Goal: Task Accomplishment & Management: Complete application form

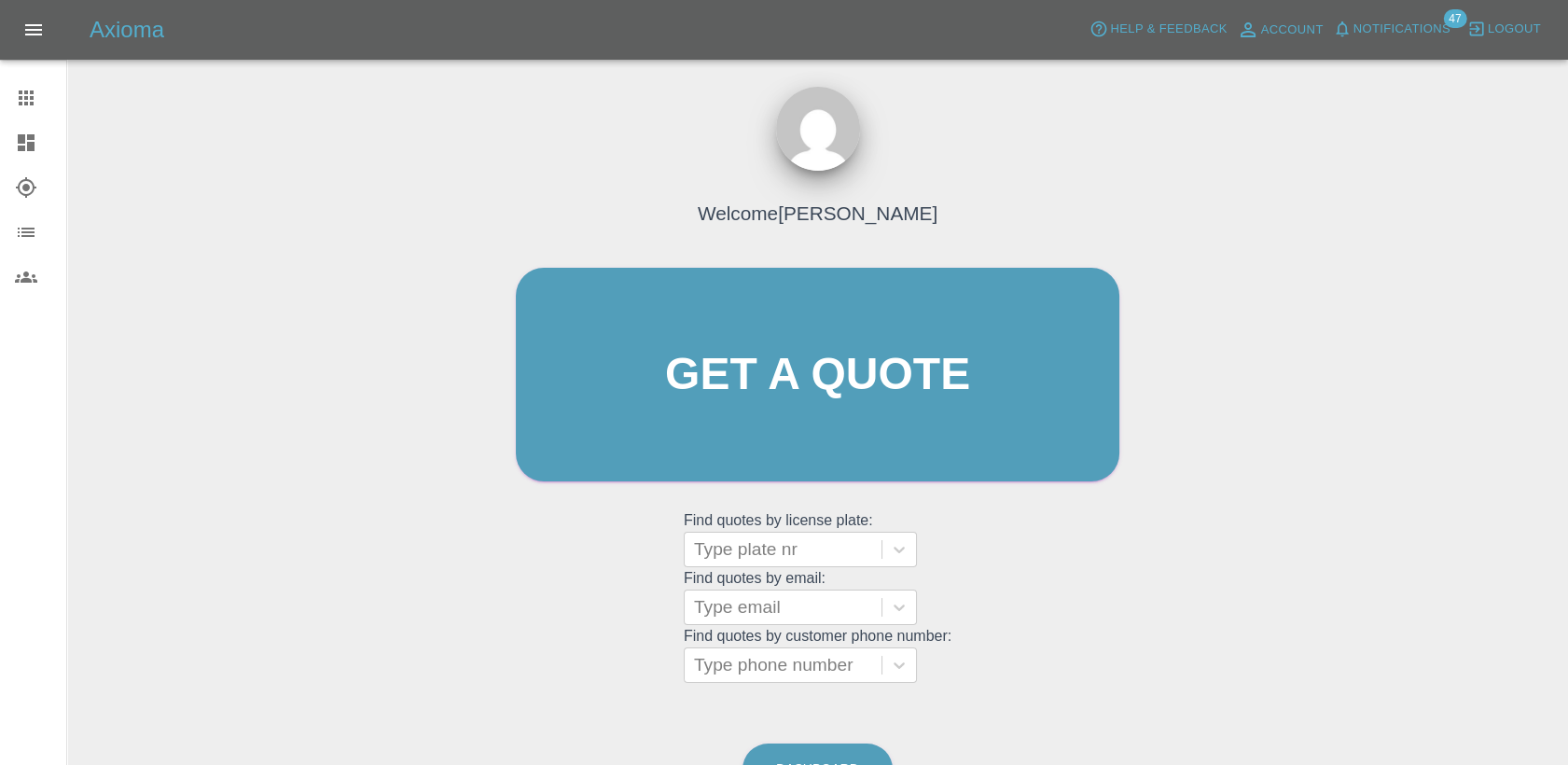
click at [766, 583] on grid "Find quotes by email: Type email" at bounding box center [817, 598] width 268 height 55
click at [775, 564] on div "Type plate nr" at bounding box center [783, 549] width 197 height 34
paste input "DW25FZE"
type input "DW25FZE"
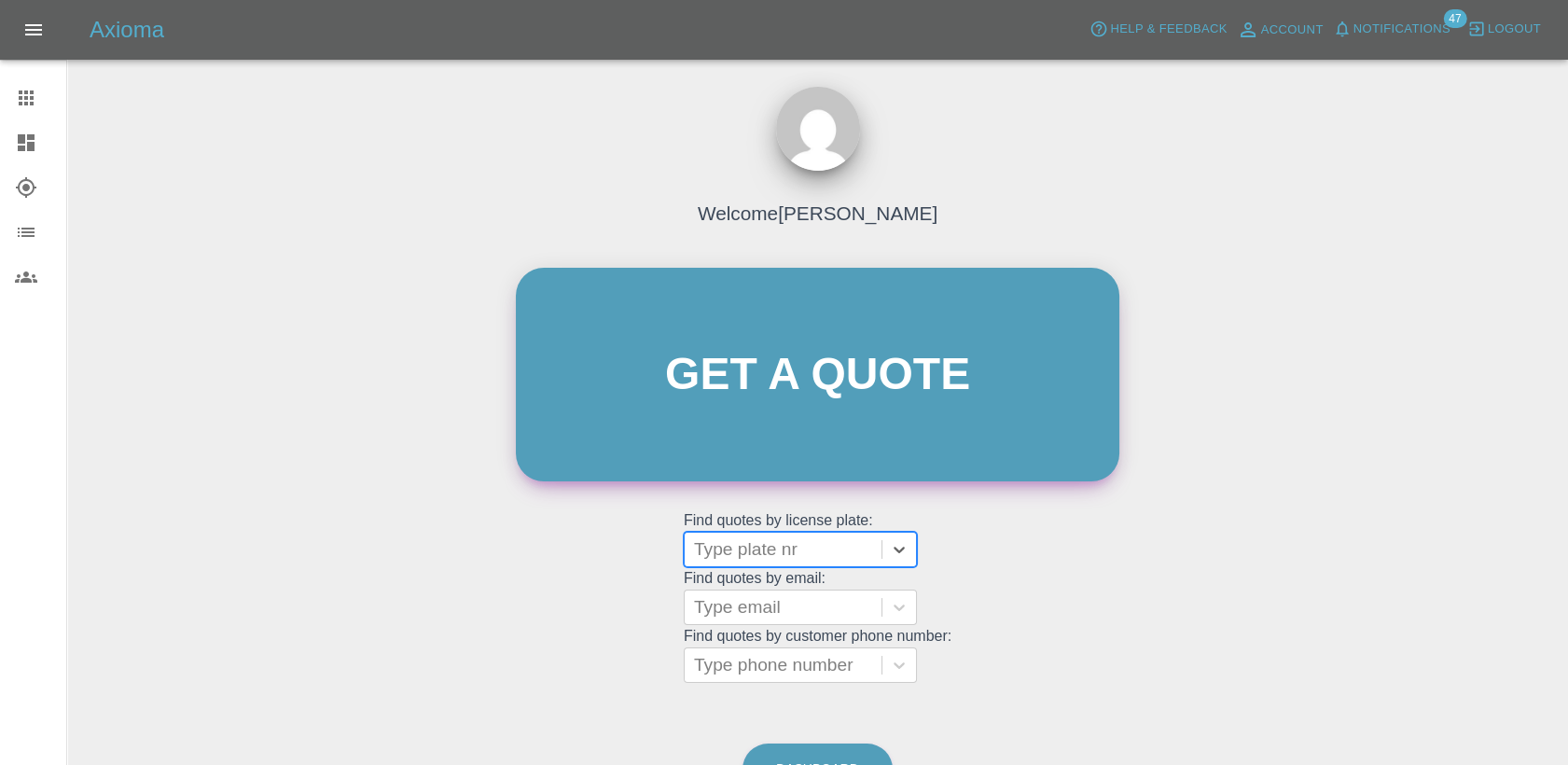
click at [769, 414] on link "Get a quote" at bounding box center [817, 375] width 603 height 214
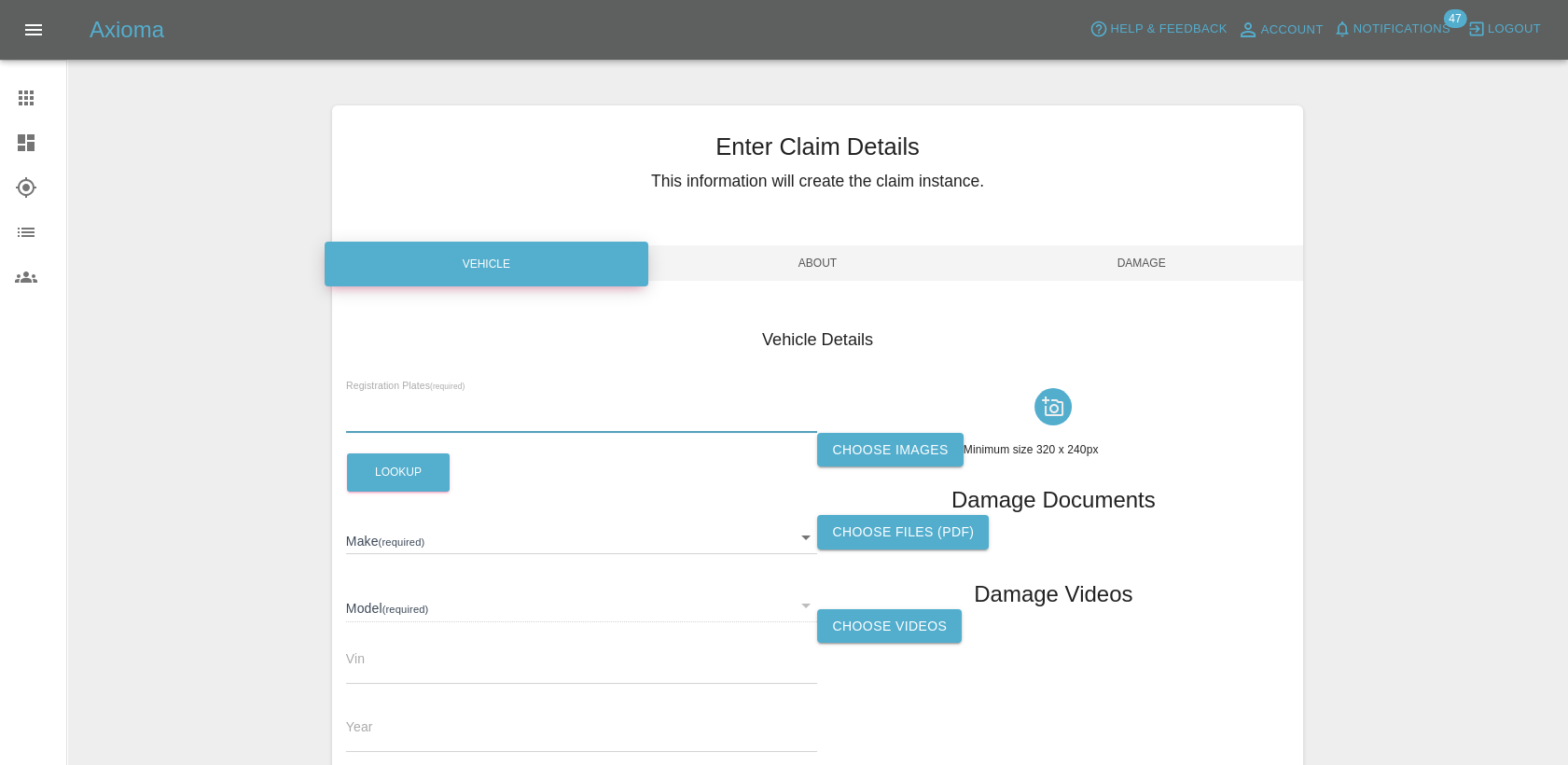
click at [456, 410] on input "text" at bounding box center [582, 419] width 472 height 27
paste input "DW25FZE"
type input "DW25FZE"
click at [937, 451] on label "Choose images" at bounding box center [889, 450] width 145 height 35
click at [0, 0] on input "Choose images" at bounding box center [0, 0] width 0 height 0
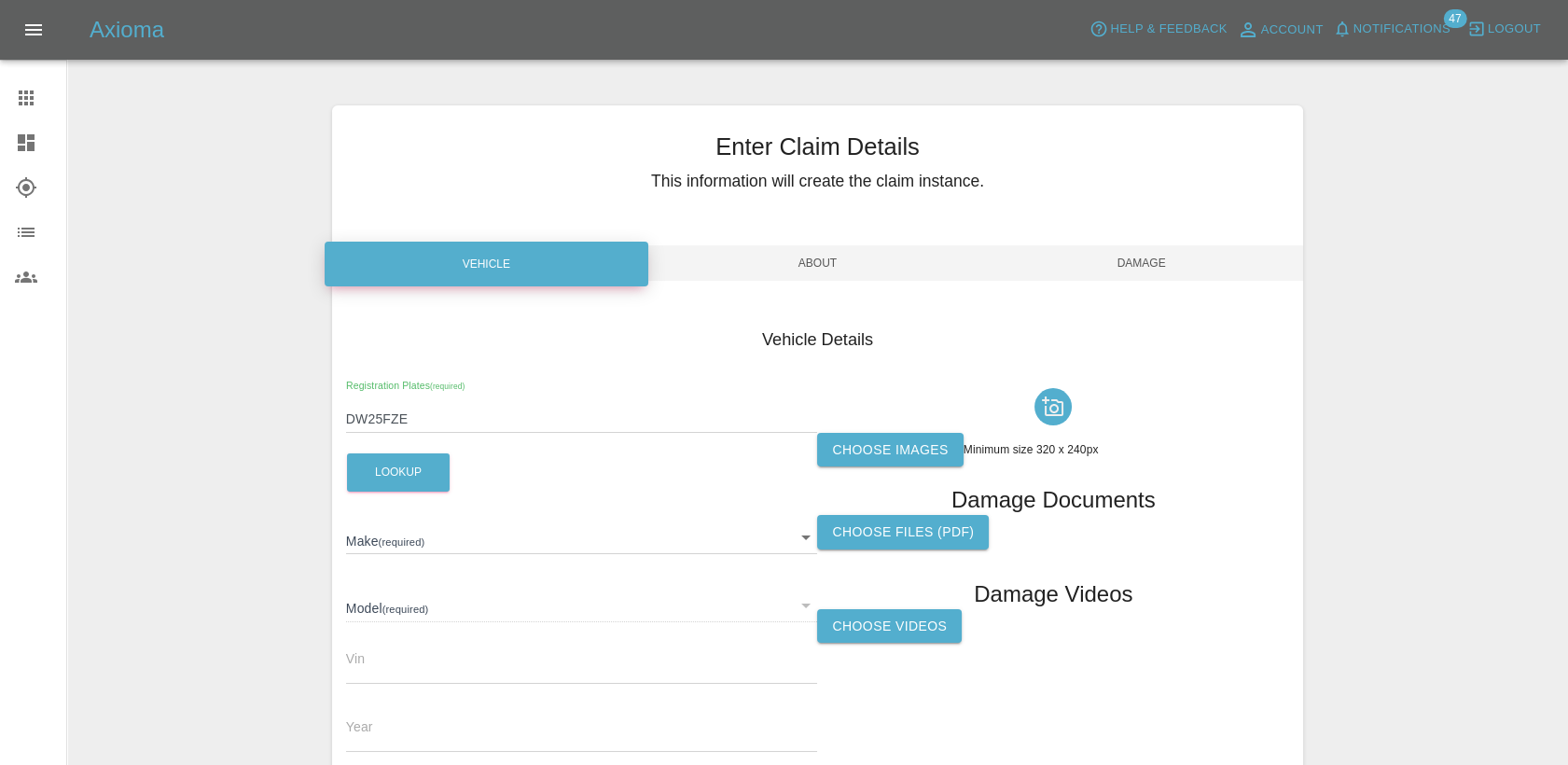
scroll to position [207, 0]
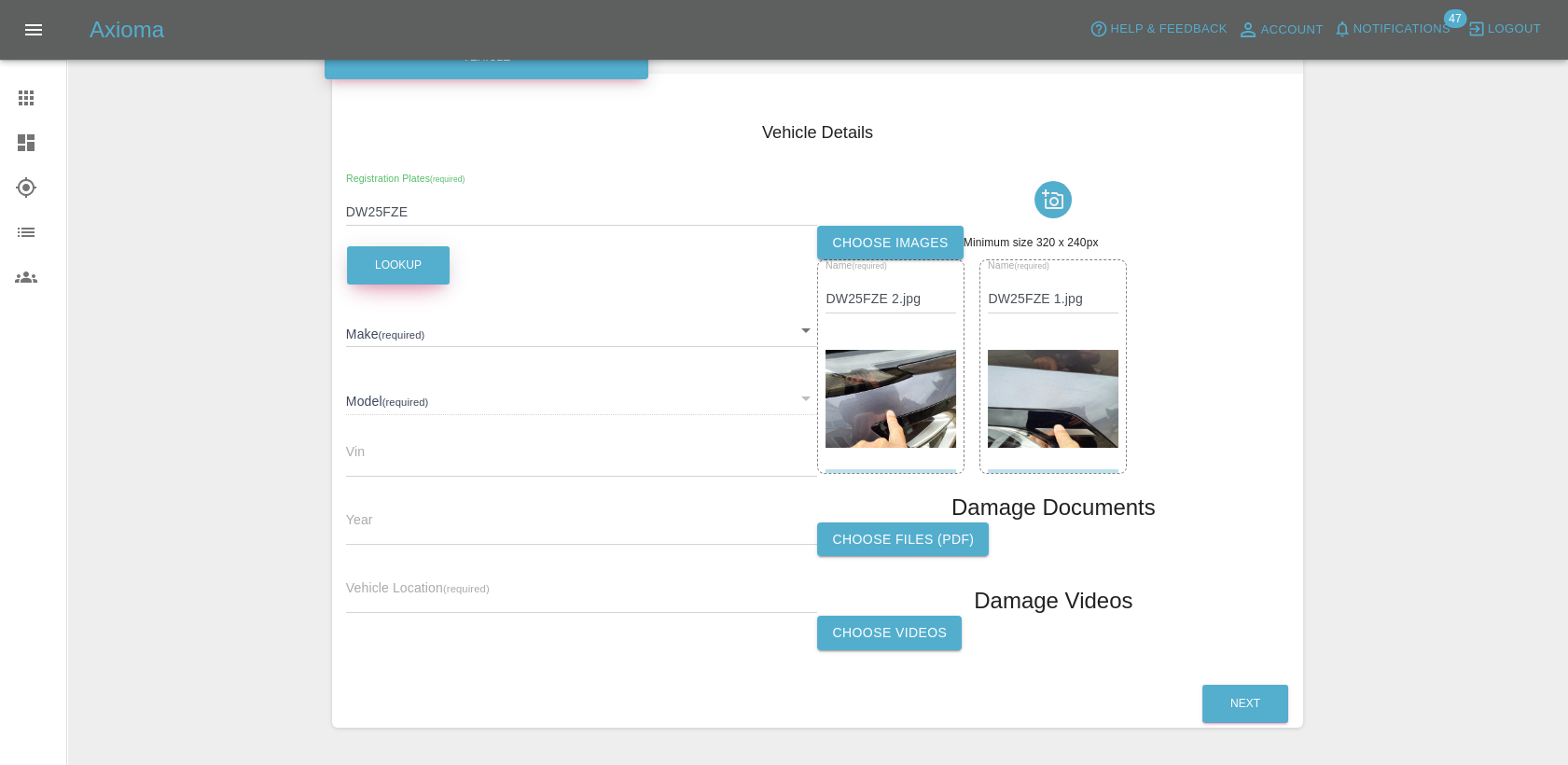
click at [411, 270] on button "Lookup" at bounding box center [399, 265] width 103 height 39
type input "OMODA"
type input "E5 NOBLE"
type input "2025"
click at [467, 607] on input "text" at bounding box center [582, 599] width 472 height 27
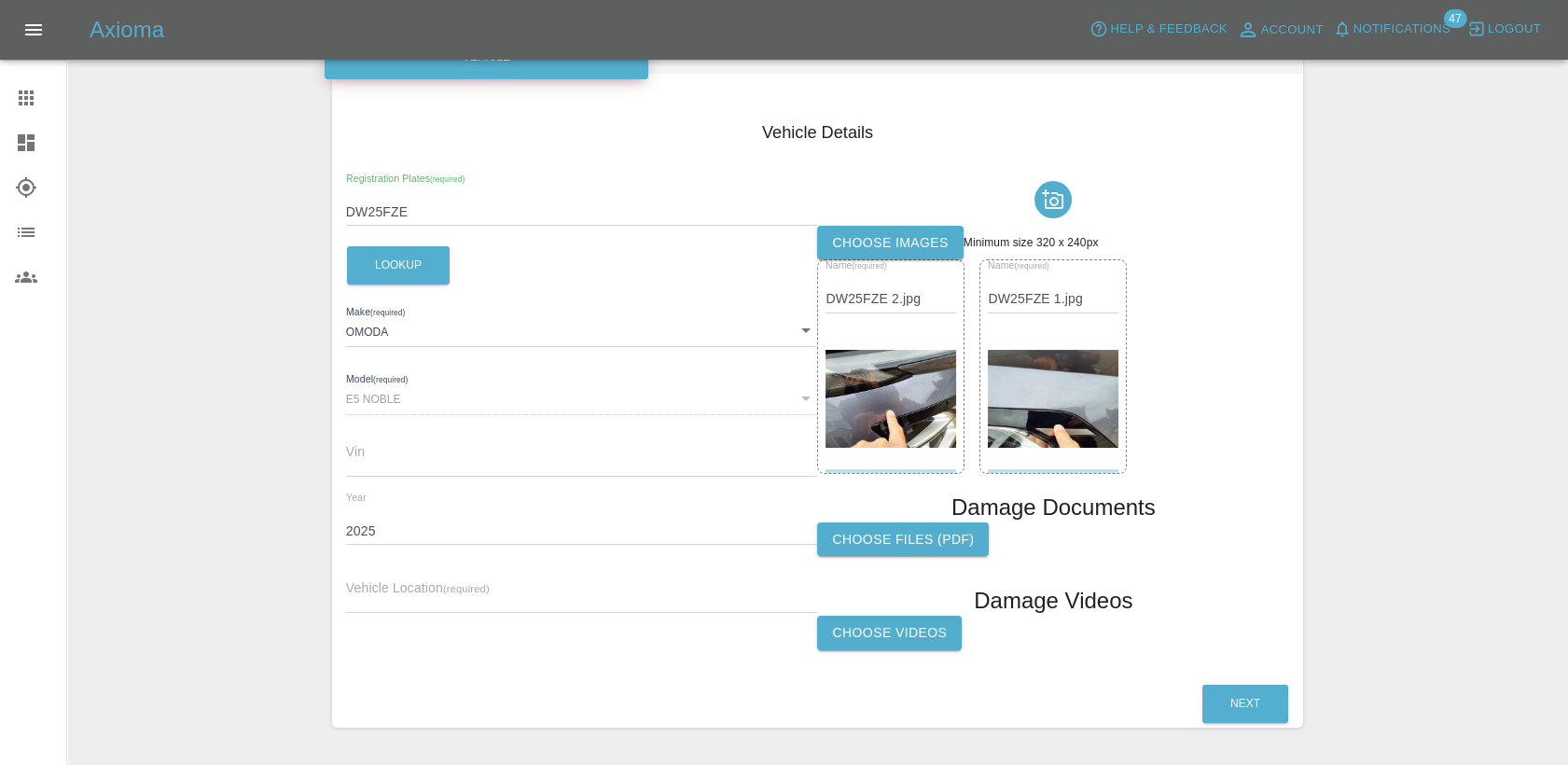
paste input "[STREET_ADDRESS]"
type input "[STREET_ADDRESS]"
click at [1245, 708] on button "Next" at bounding box center [1245, 704] width 86 height 39
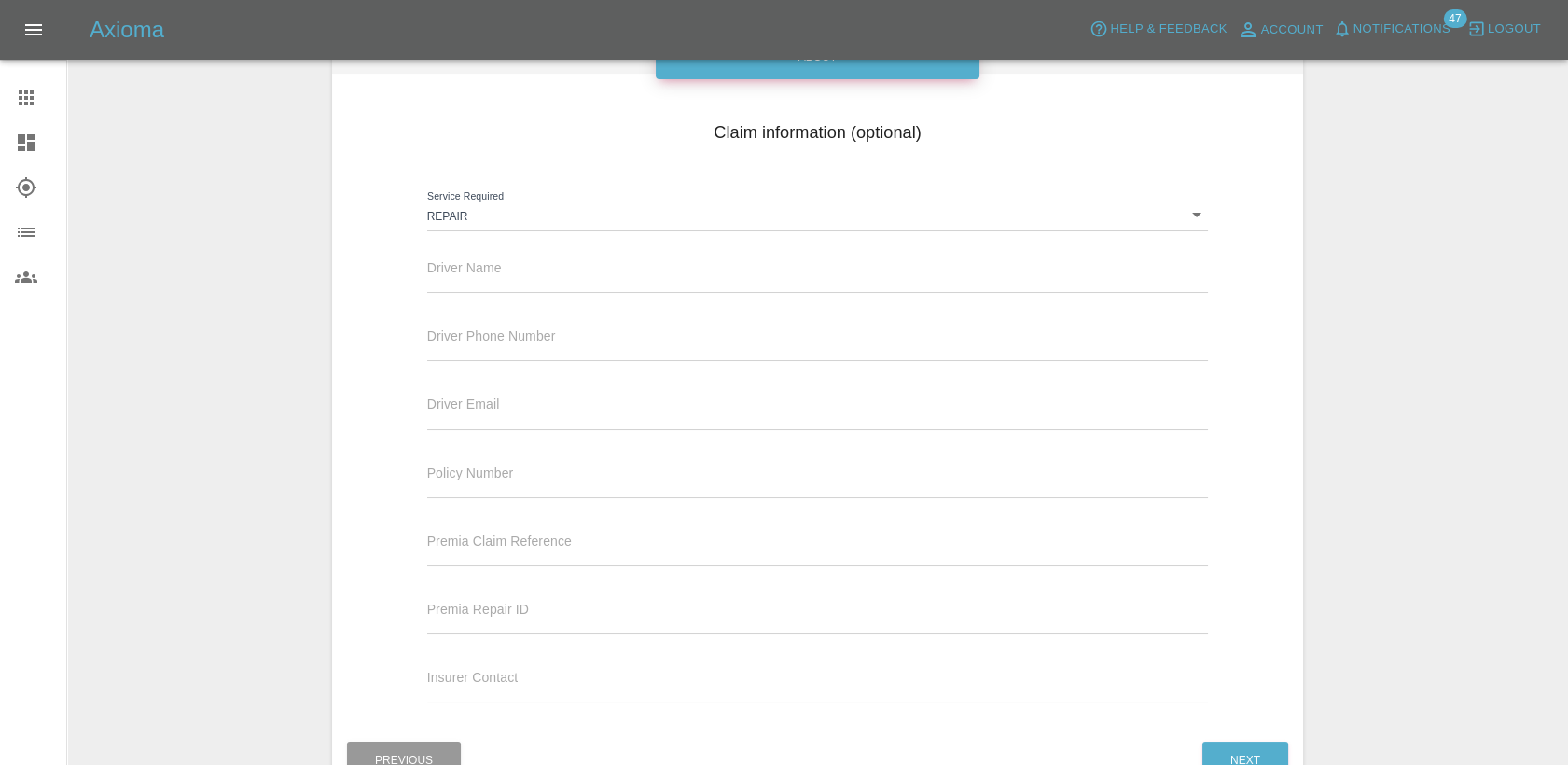
click at [470, 270] on input "text" at bounding box center [818, 279] width 782 height 27
paste input "[PERSON_NAME]"
type input "[PERSON_NAME]"
click at [553, 349] on input "text" at bounding box center [818, 347] width 782 height 27
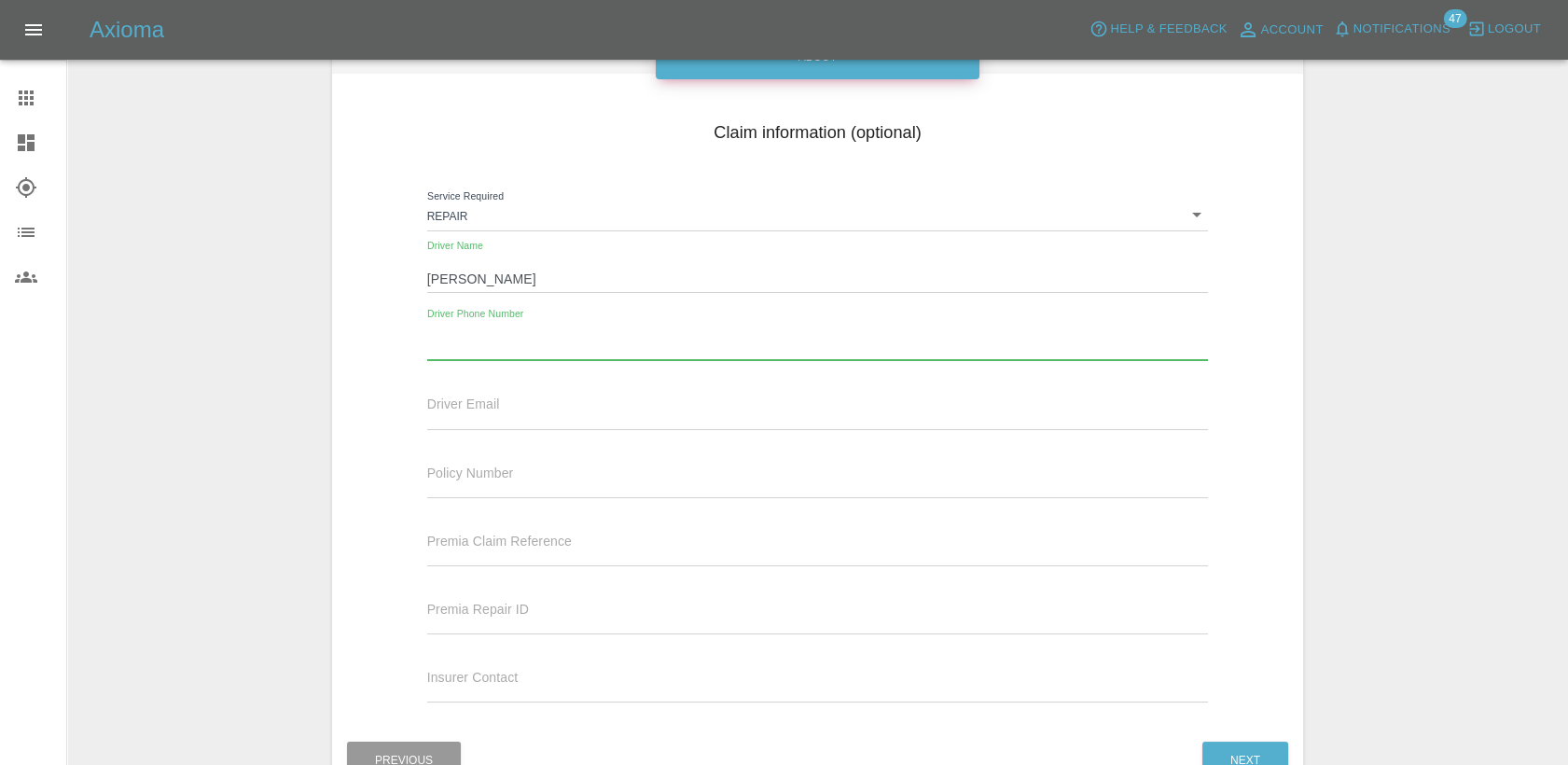
paste input "447308274447"
type input "447308274447"
click at [1228, 746] on button "Next" at bounding box center [1245, 761] width 86 height 39
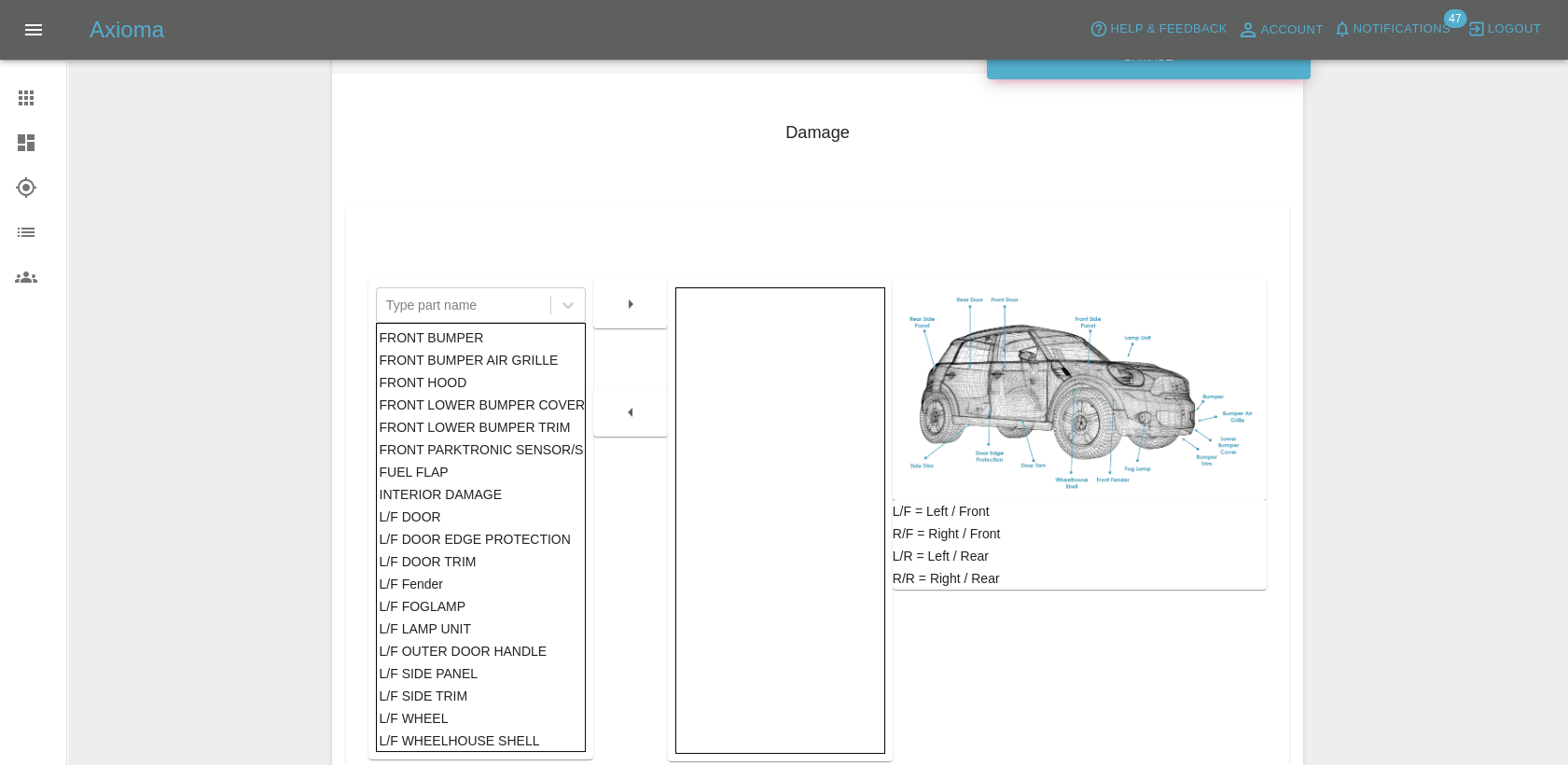
click at [485, 336] on div "FRONT BUMPER" at bounding box center [481, 337] width 204 height 23
click at [625, 314] on icon "button" at bounding box center [630, 304] width 23 height 23
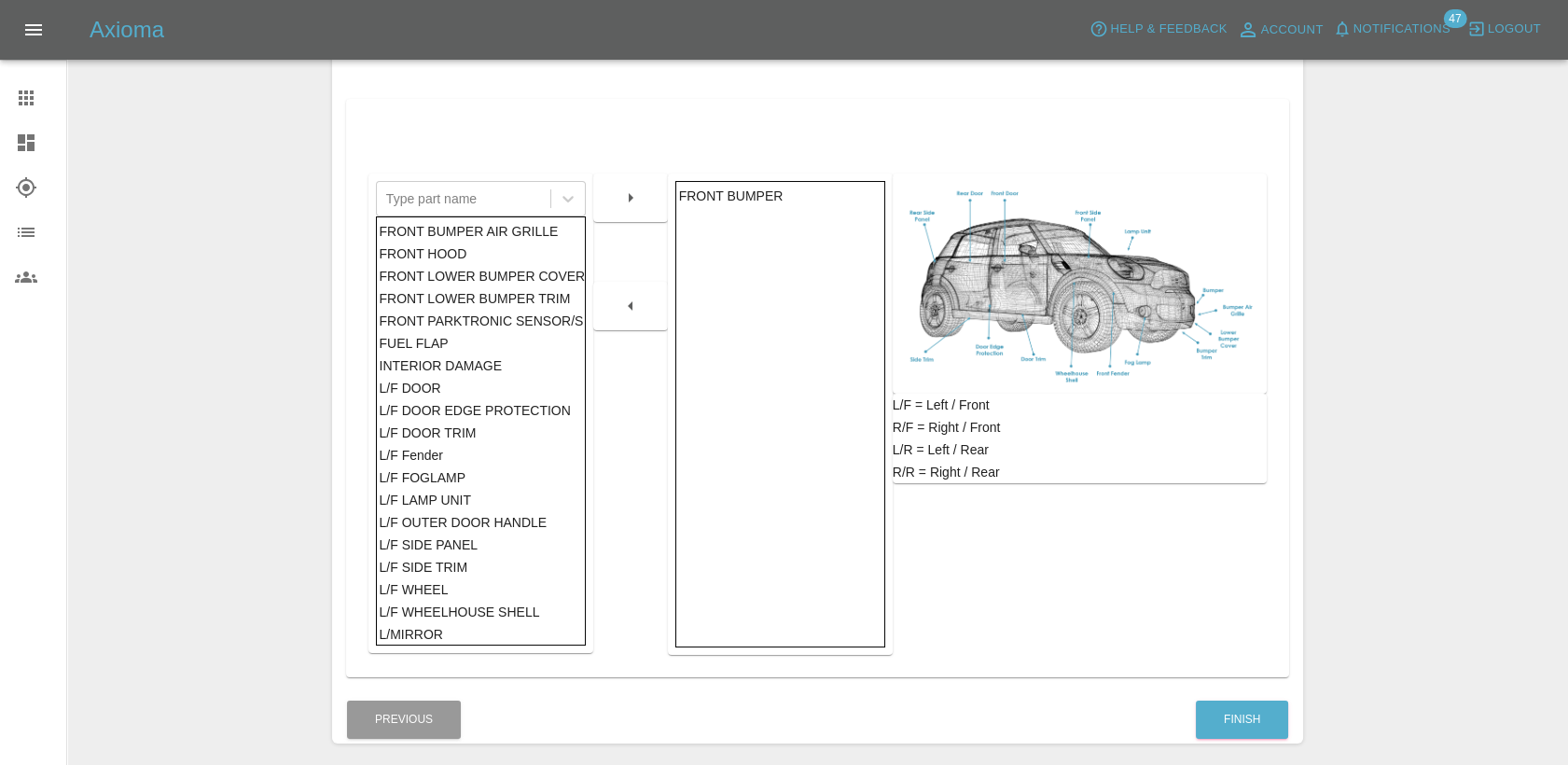
scroll to position [389, 0]
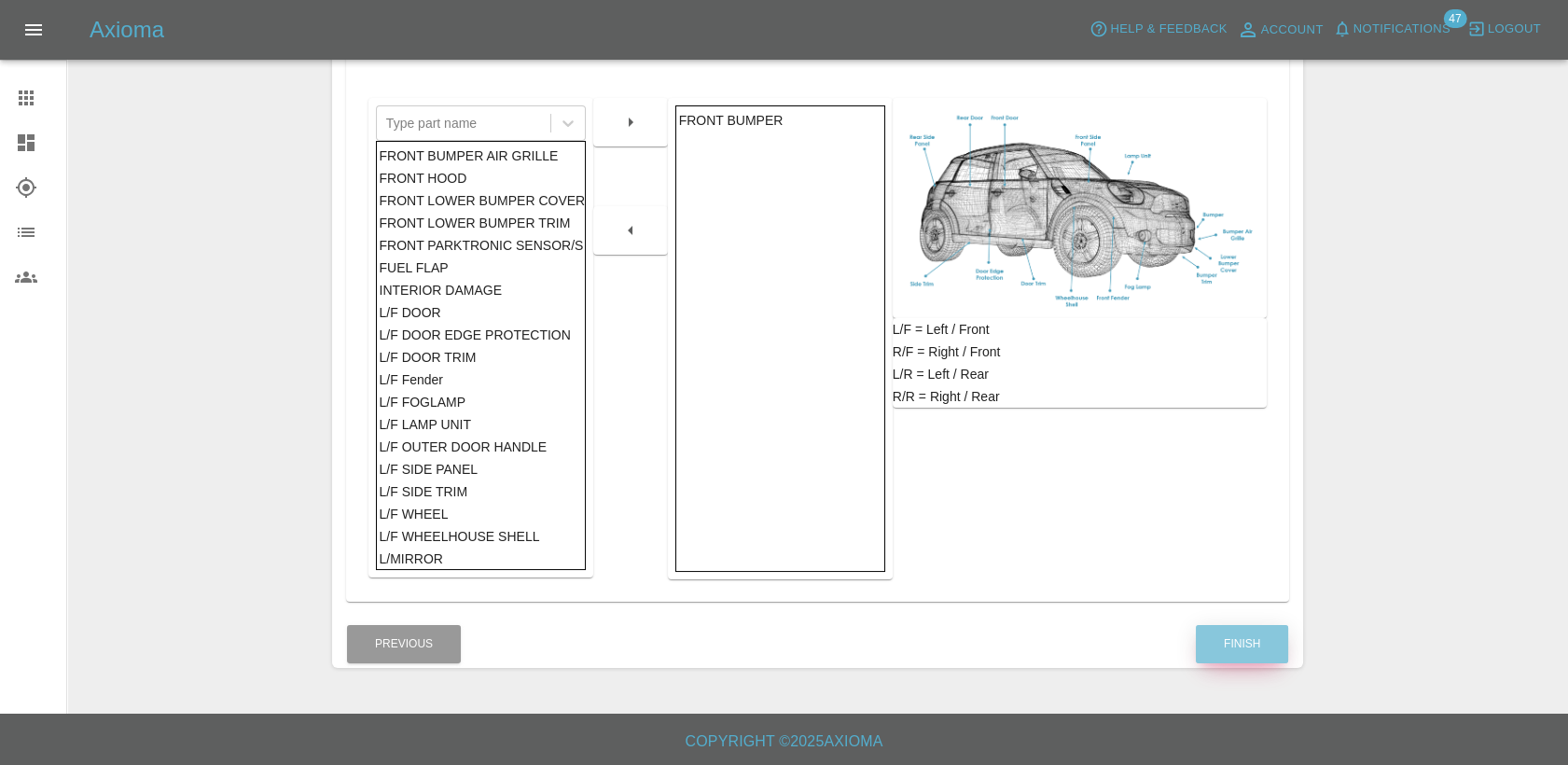
click at [1231, 645] on button "Finish" at bounding box center [1242, 644] width 92 height 39
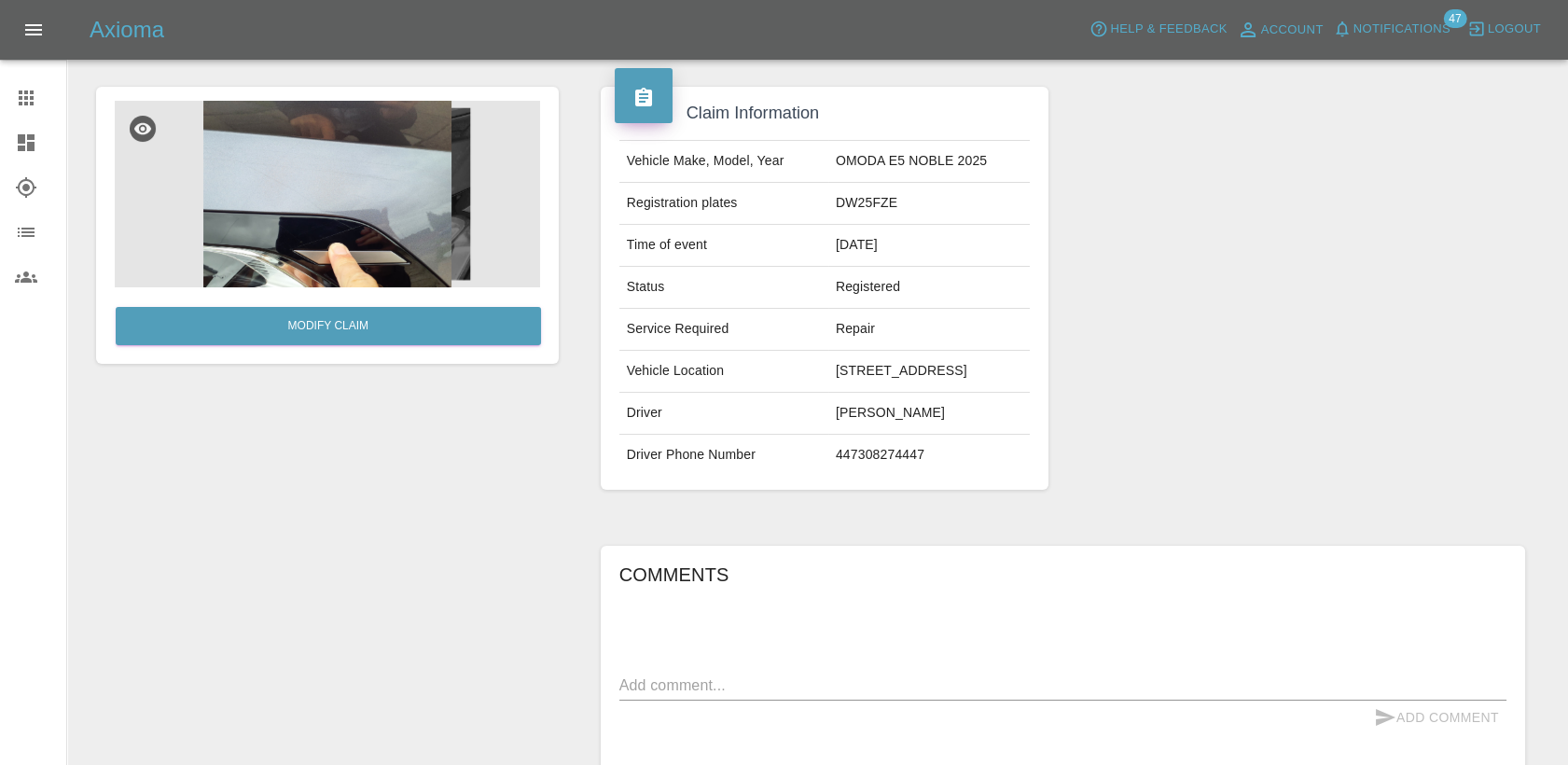
scroll to position [228, 0]
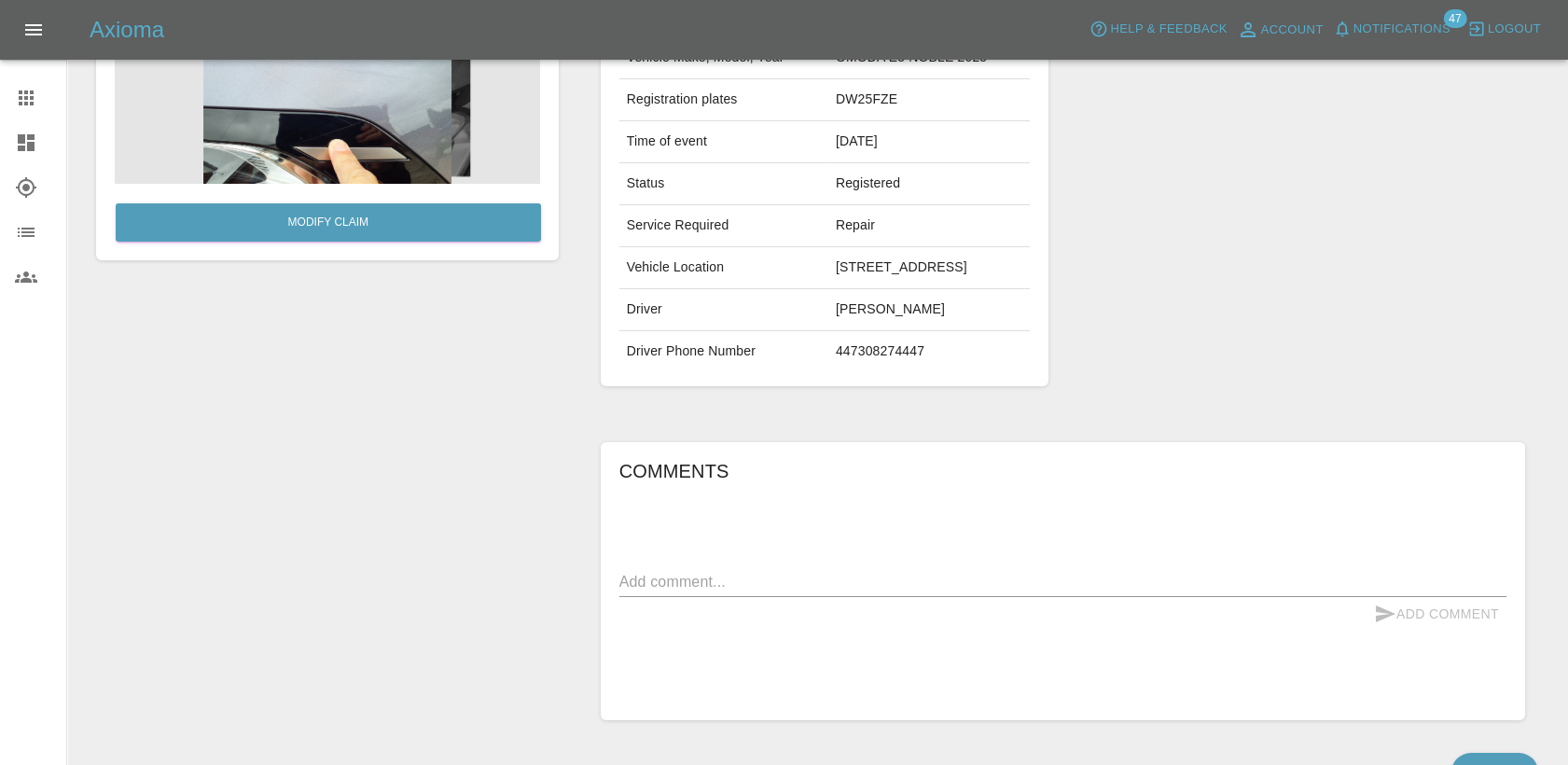
click at [928, 586] on textarea at bounding box center [1062, 582] width 887 height 22
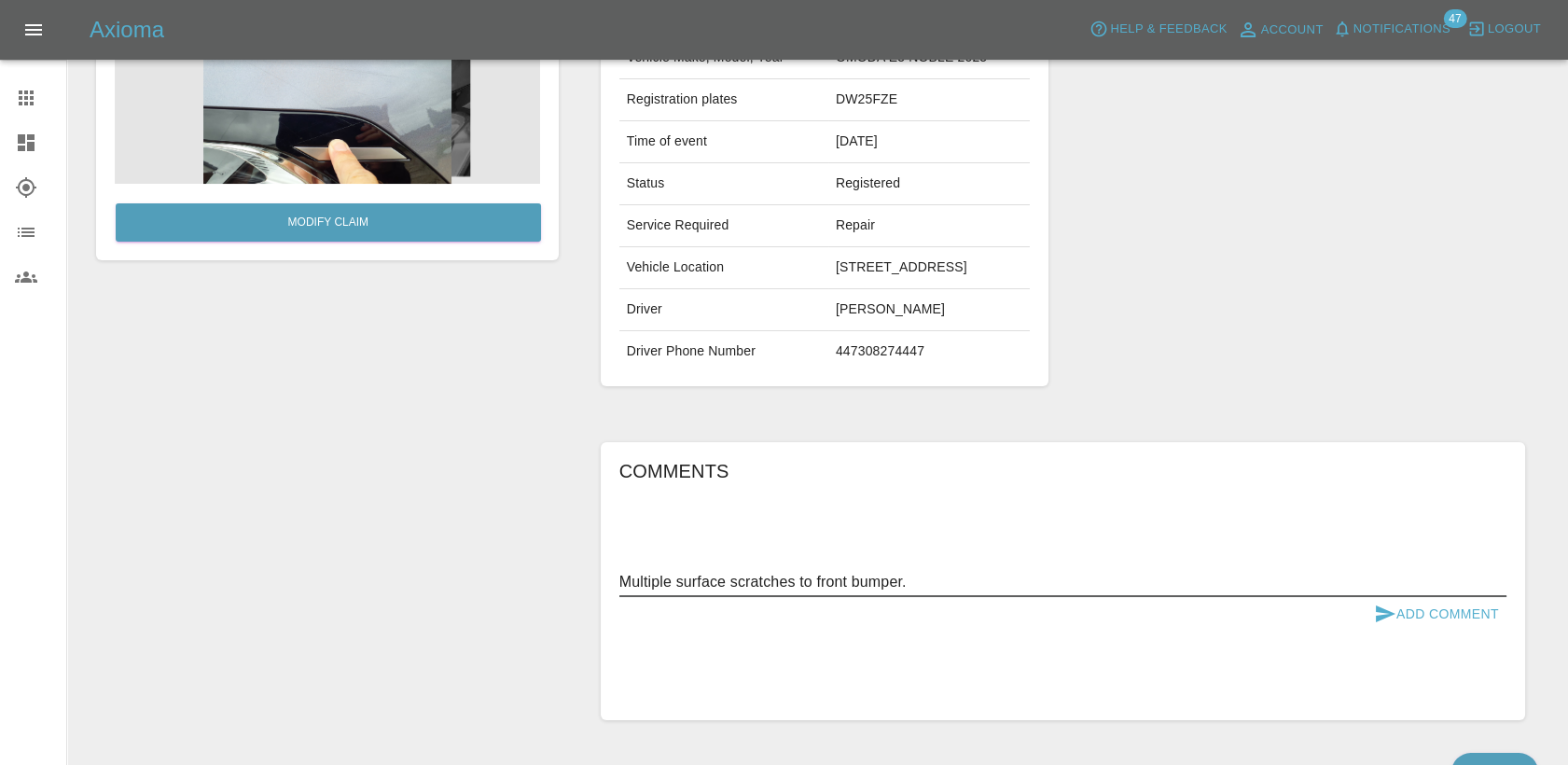
type textarea "Multiple surface scratches to front bumper."
click at [1466, 622] on button "Add Comment" at bounding box center [1436, 615] width 139 height 35
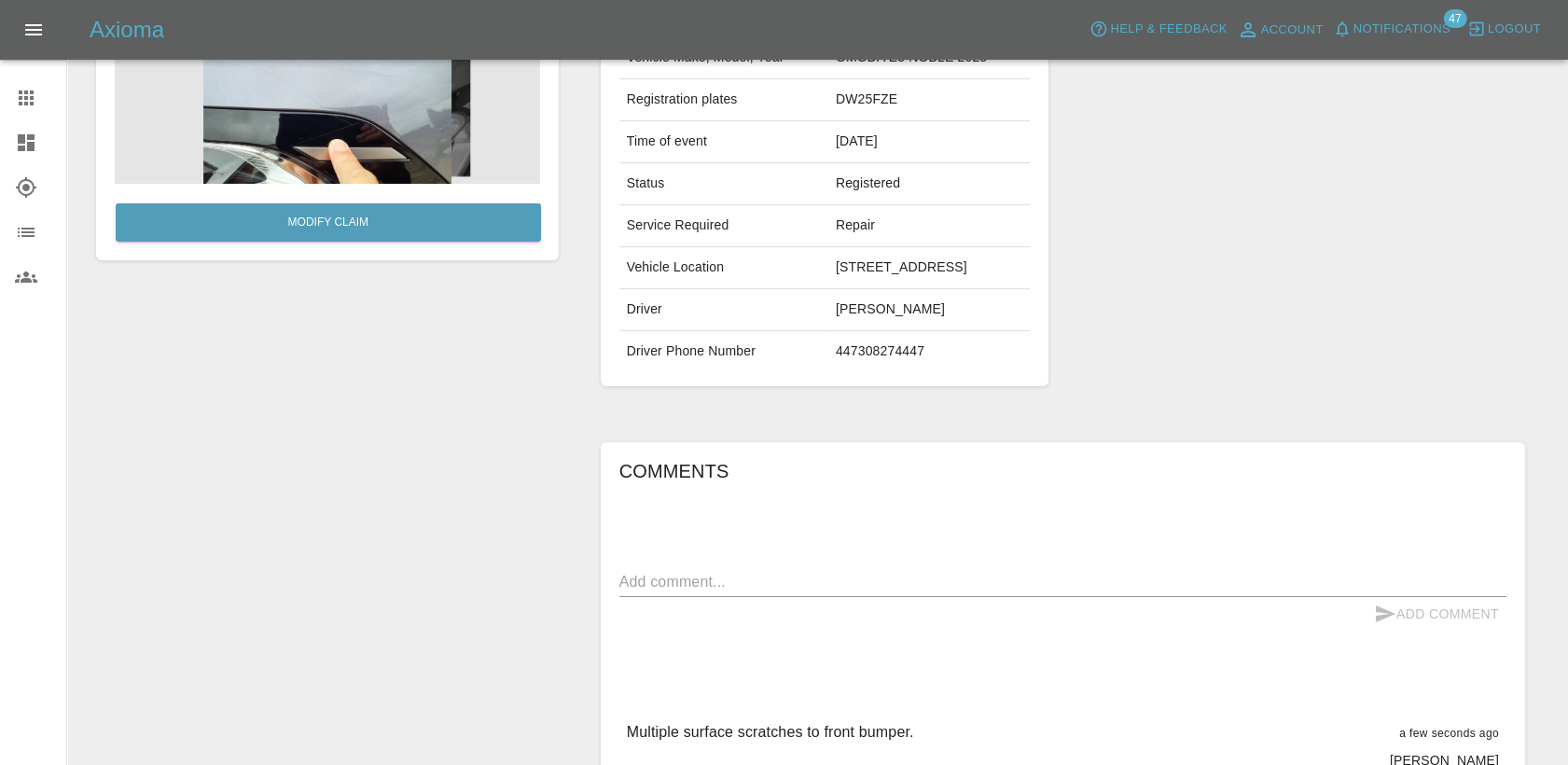
scroll to position [0, 0]
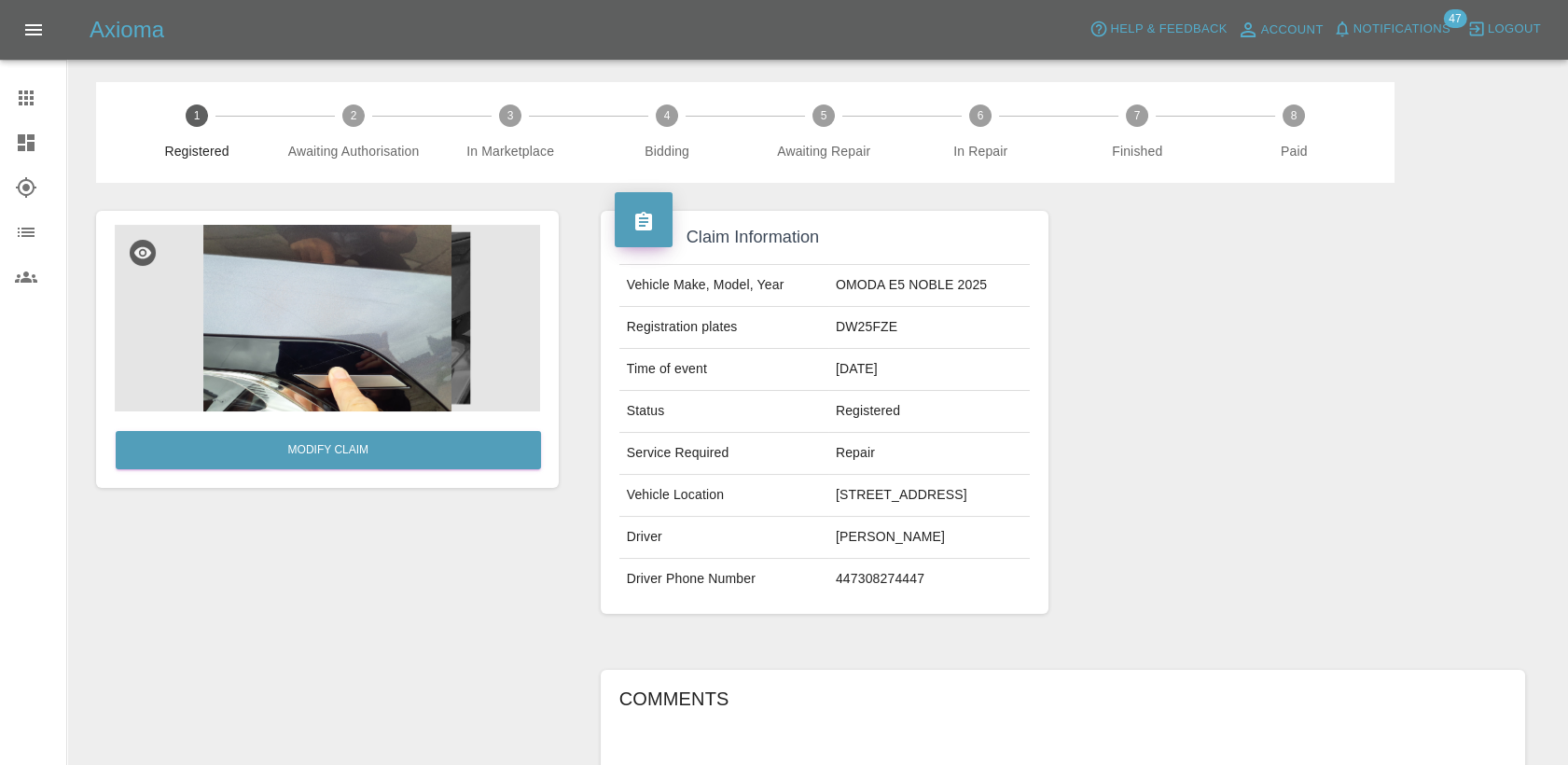
click at [29, 81] on link "Claims" at bounding box center [33, 97] width 66 height 45
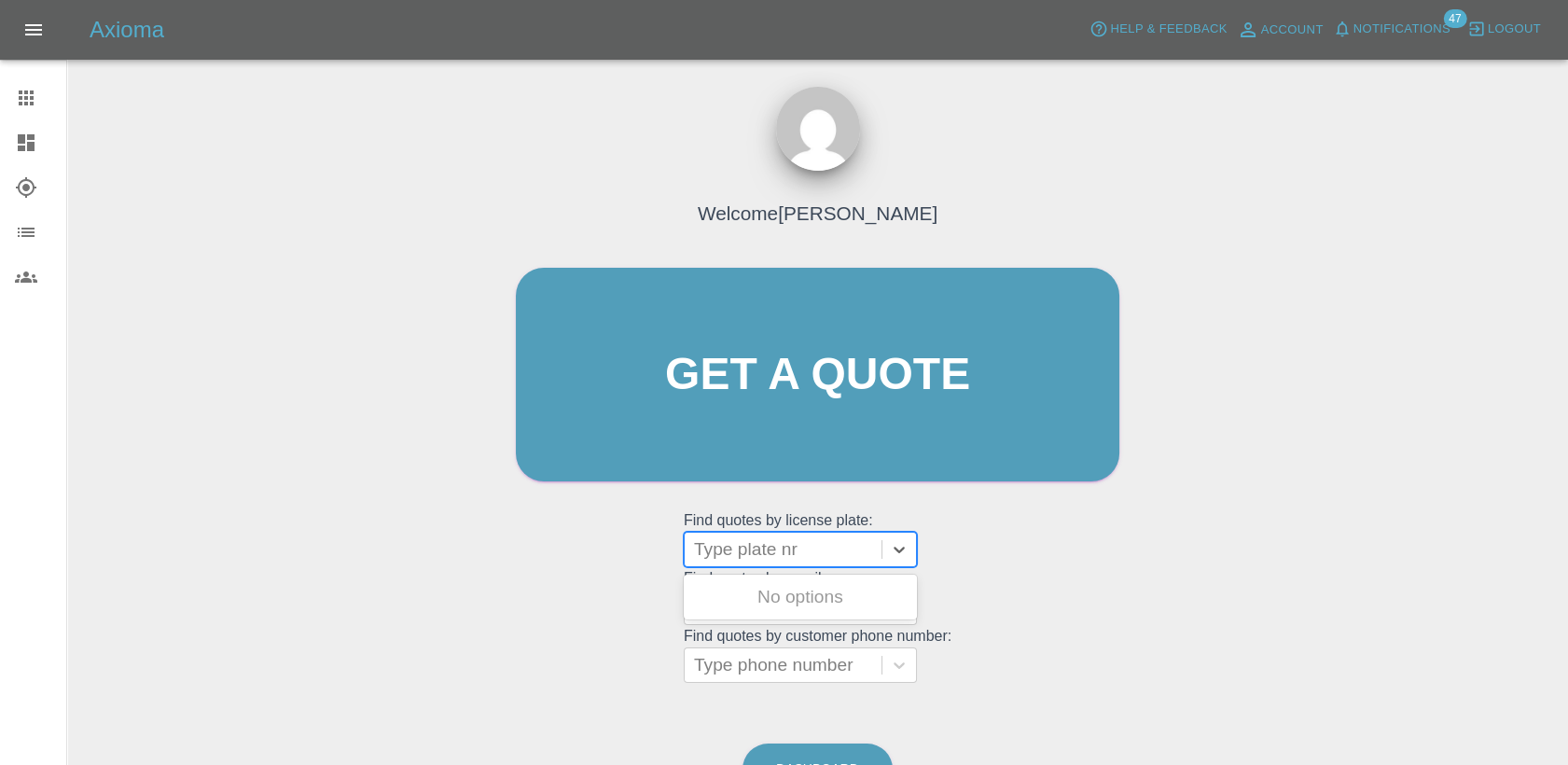
click at [802, 552] on div at bounding box center [784, 549] width 178 height 26
paste input "HN25WXF"
type input "HN25WXF"
click at [810, 611] on div "HN25WXF, Registered" at bounding box center [800, 598] width 233 height 38
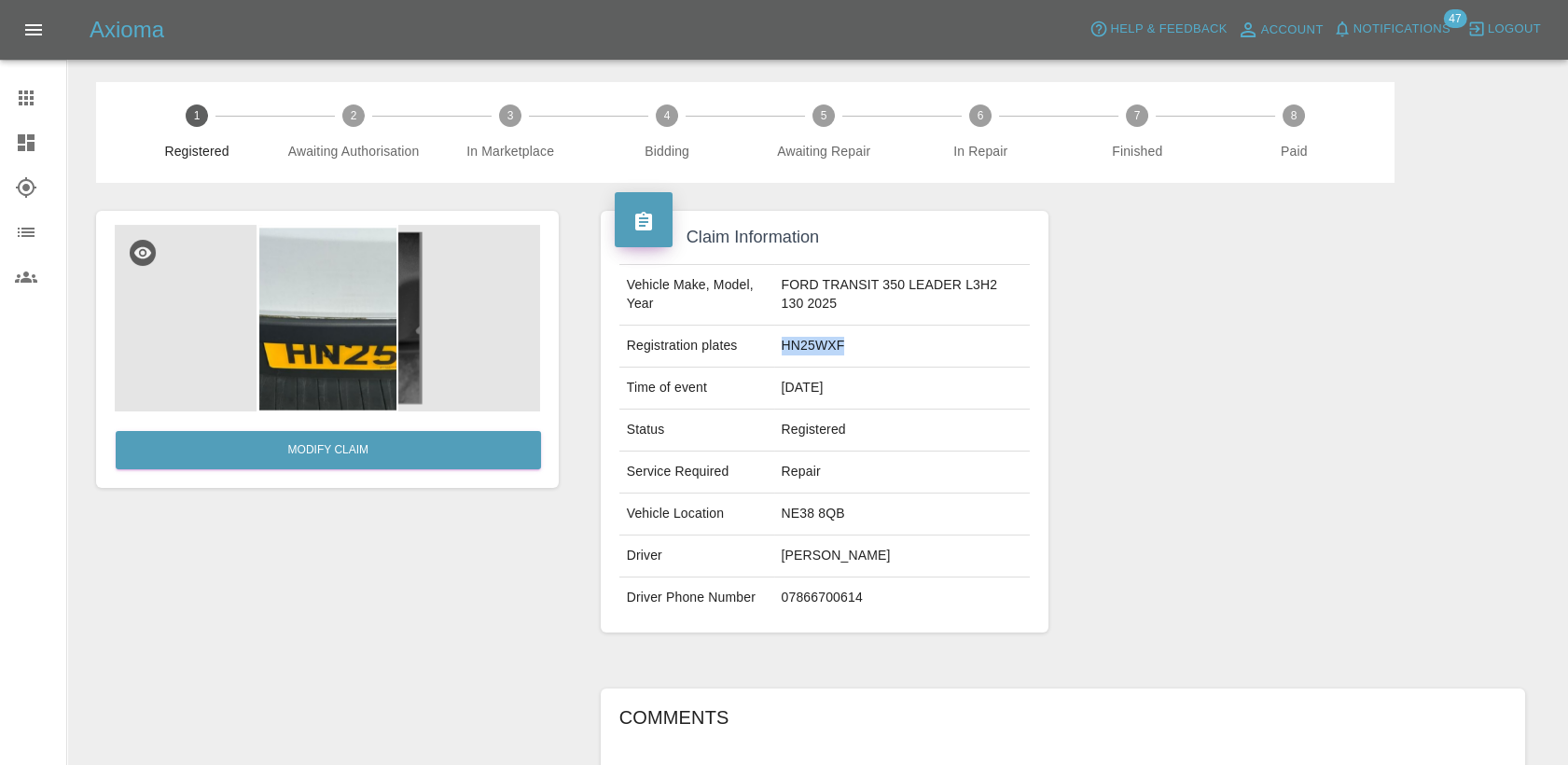
drag, startPoint x: 854, startPoint y: 346, endPoint x: 751, endPoint y: 346, distance: 103.0
click at [751, 346] on tr "Registration plates HN25WXF" at bounding box center [825, 346] width 412 height 42
copy tr "HN25WXF"
click at [308, 326] on img at bounding box center [327, 318] width 425 height 187
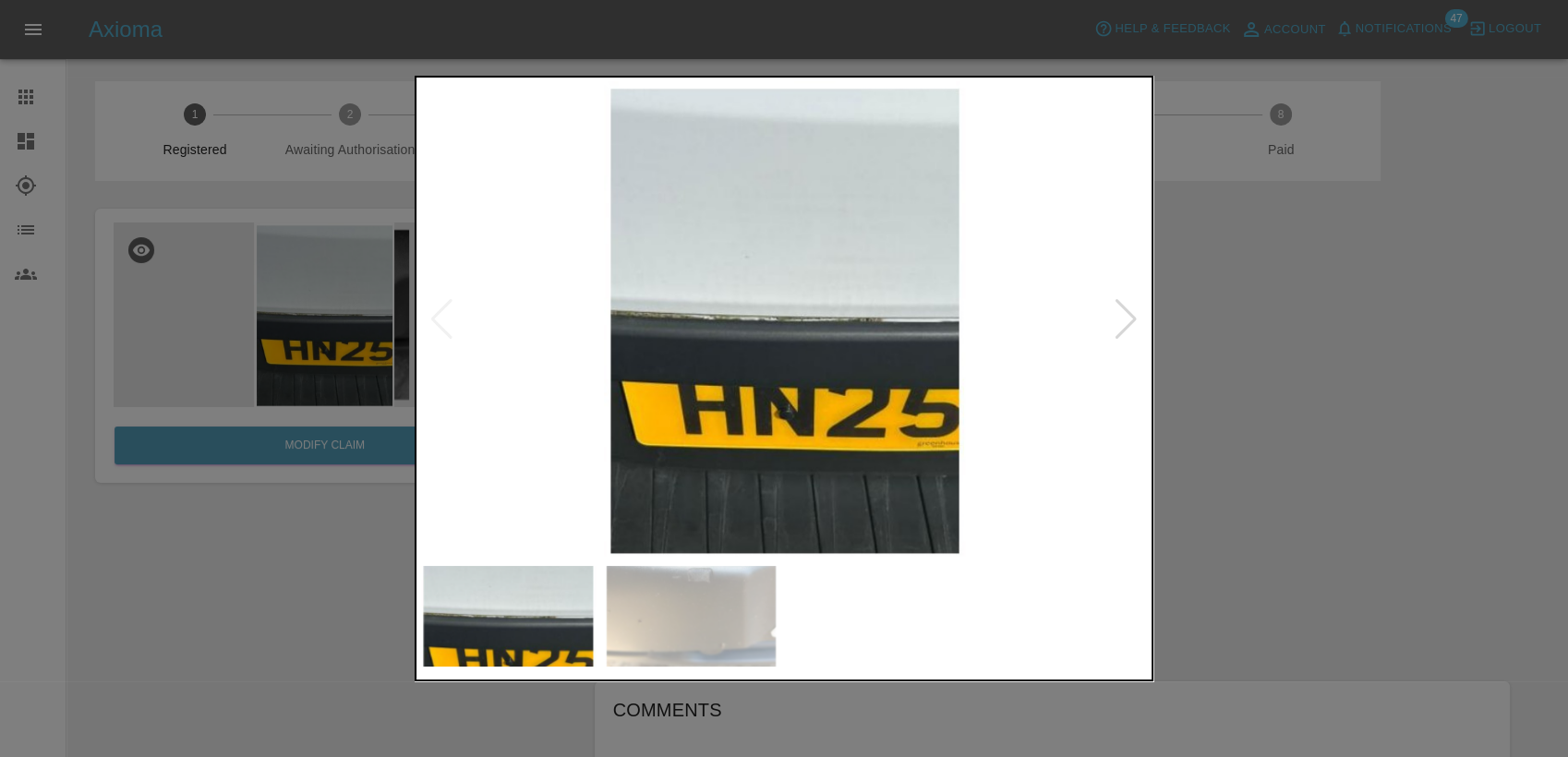
click at [1128, 302] on div at bounding box center [1125, 319] width 24 height 40
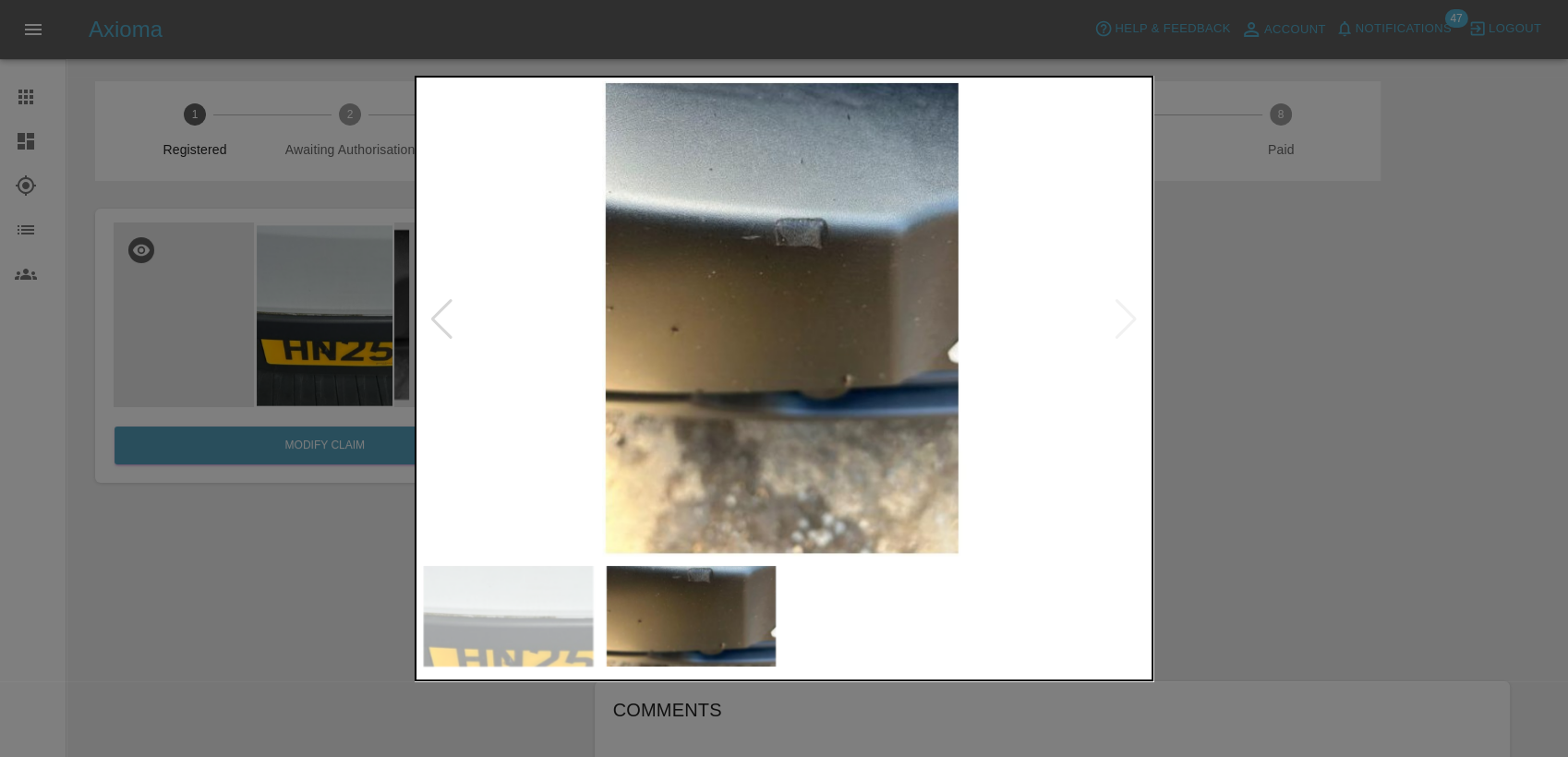
click at [435, 331] on div at bounding box center [442, 319] width 24 height 40
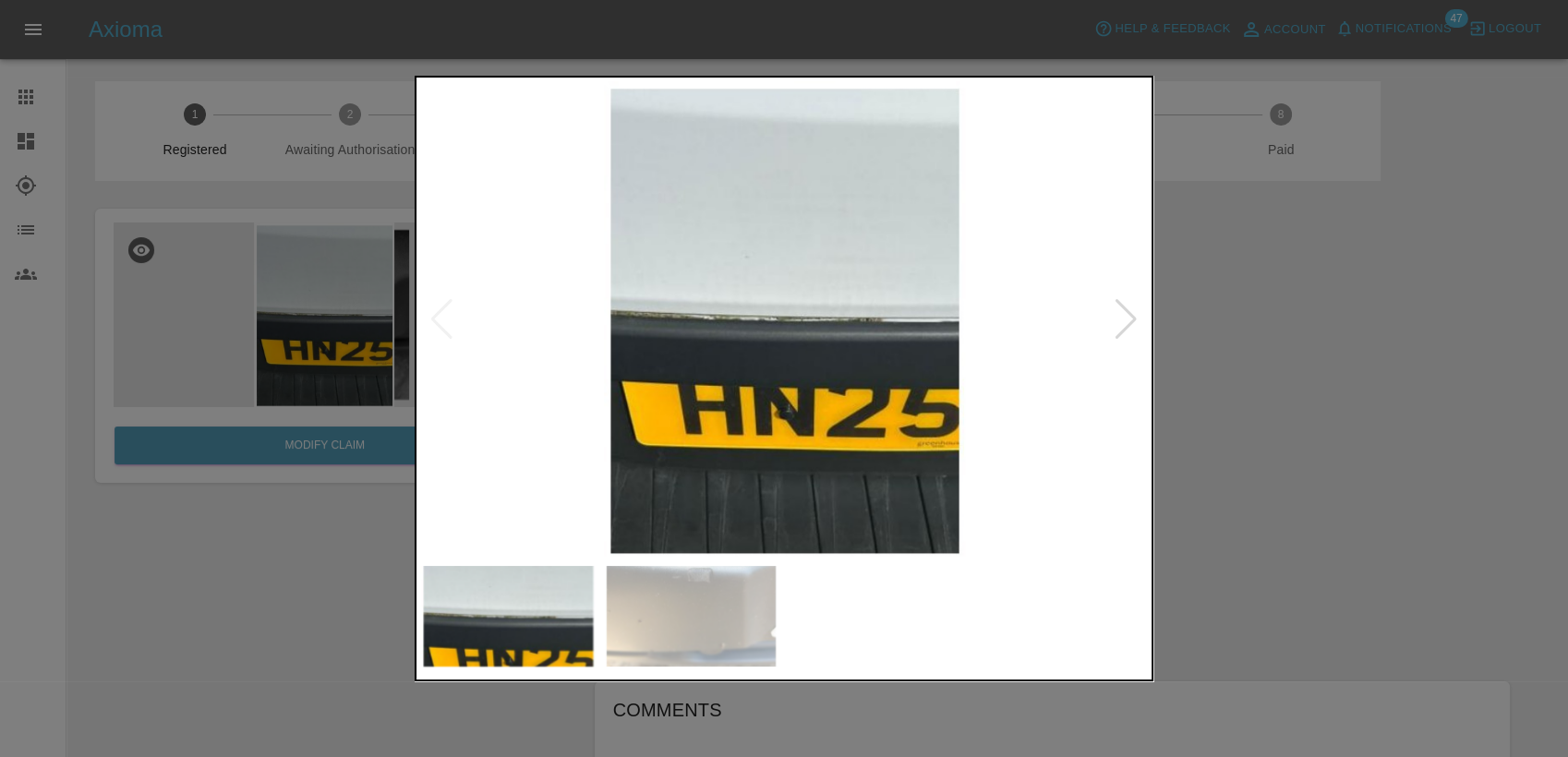
click at [1273, 442] on div at bounding box center [784, 378] width 1568 height 757
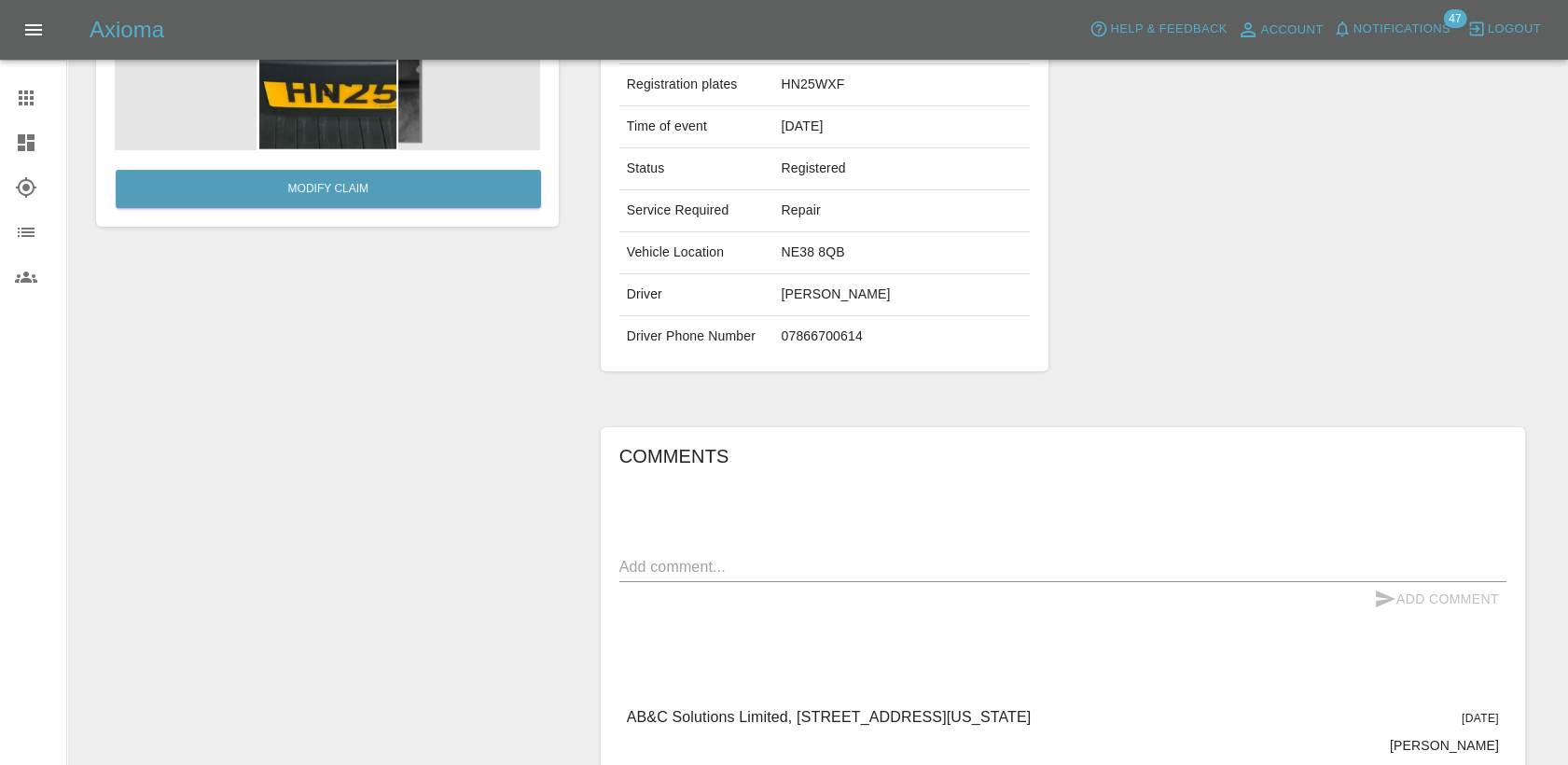
scroll to position [415, 0]
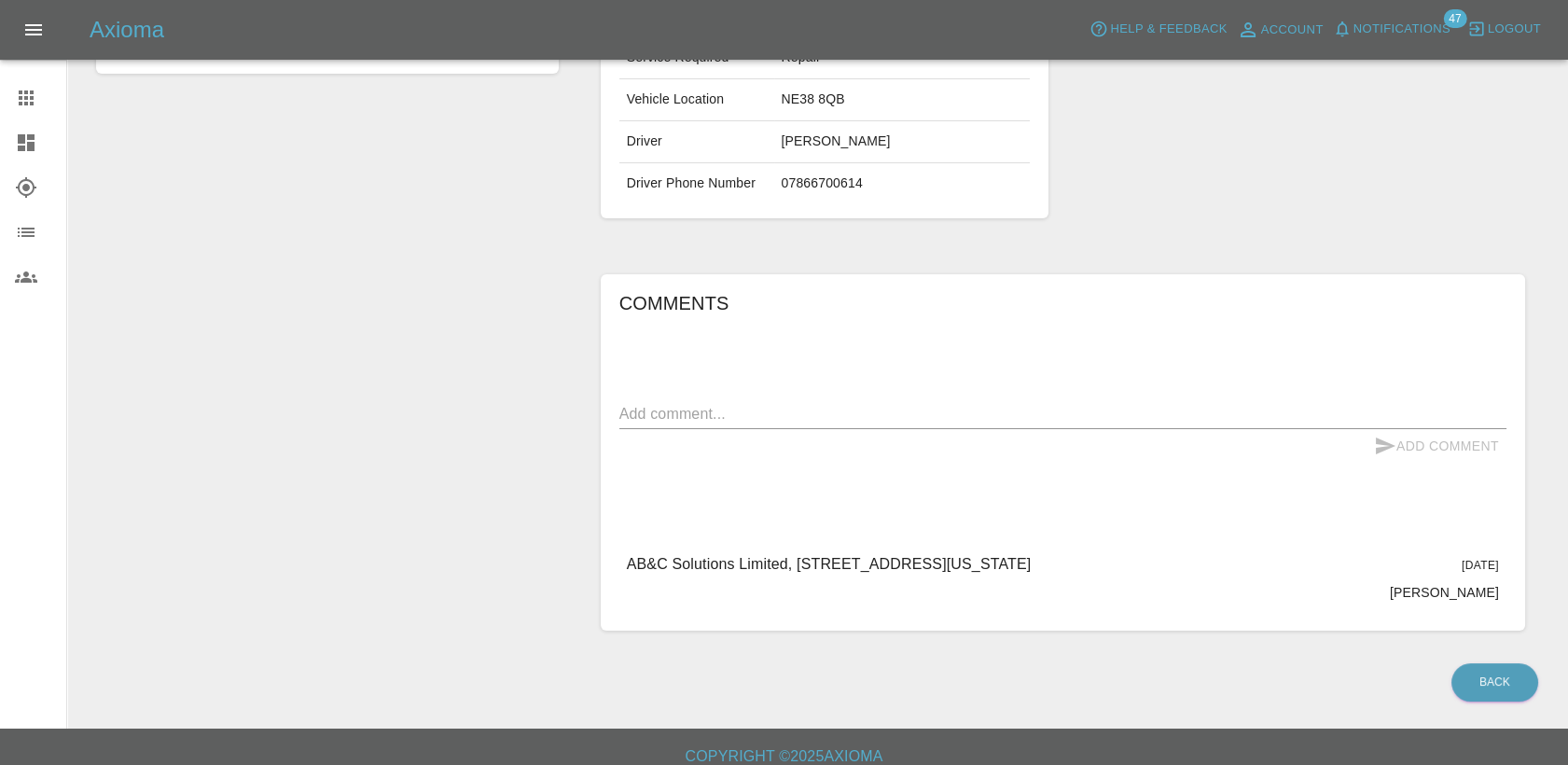
click at [826, 401] on div "x" at bounding box center [1062, 415] width 887 height 30
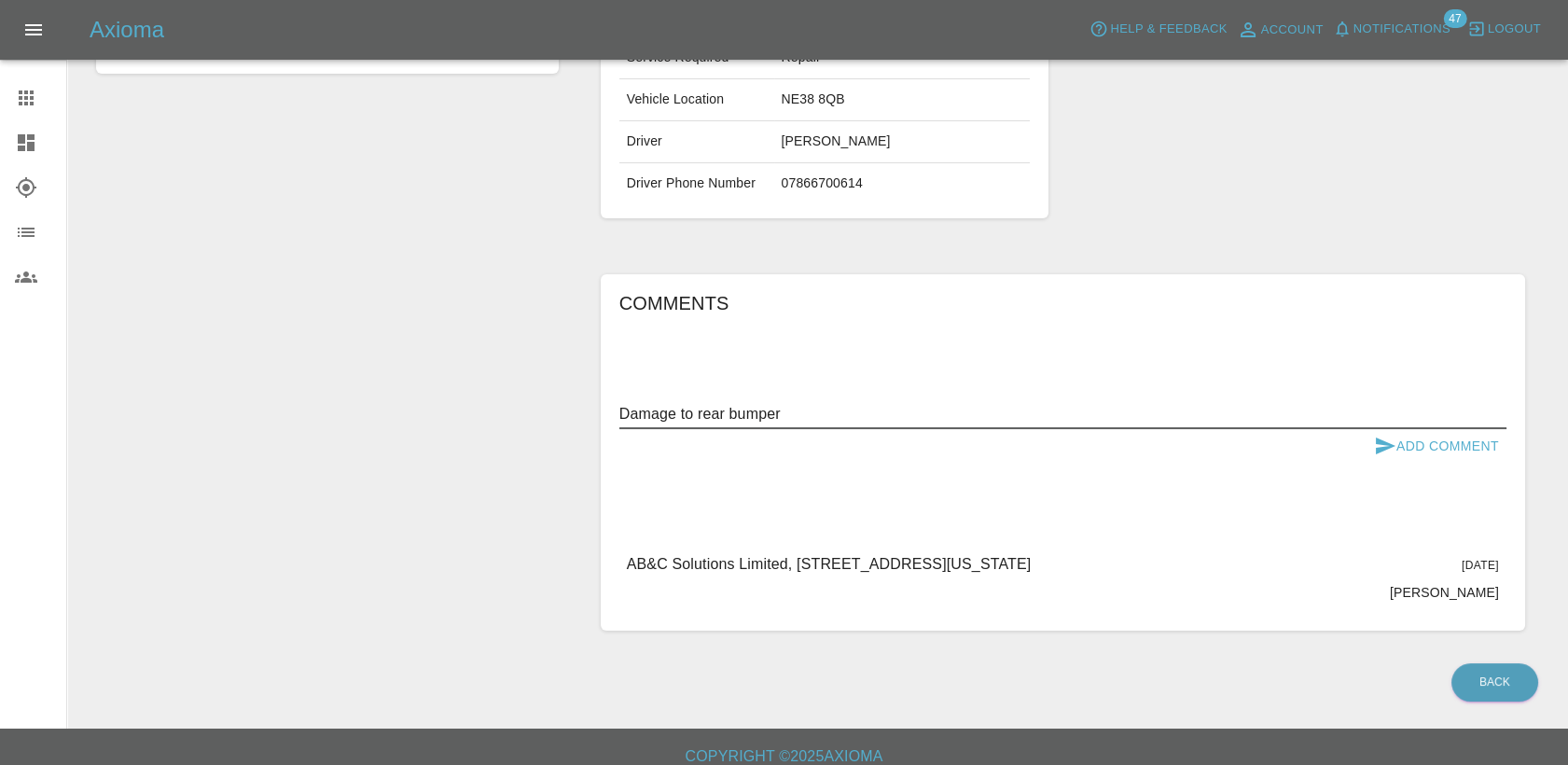
type textarea "Damage to rear bumper"
click at [1411, 446] on button "Add Comment" at bounding box center [1436, 446] width 139 height 35
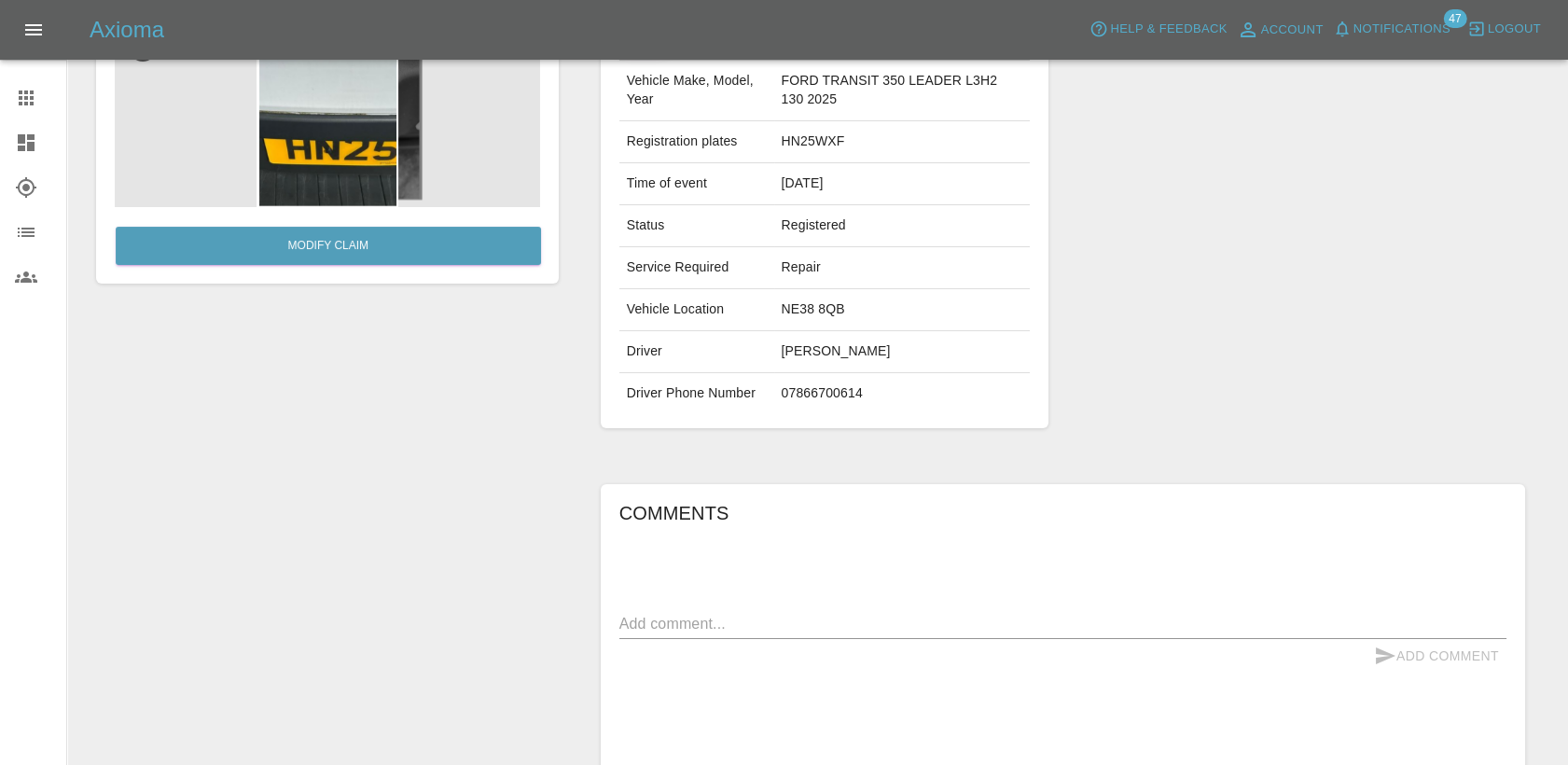
scroll to position [0, 0]
